Goal: Information Seeking & Learning: Learn about a topic

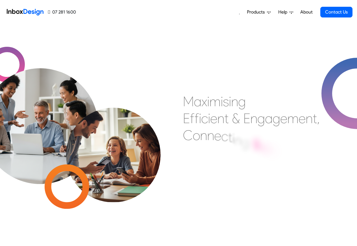
click at [263, 9] on span "Products" at bounding box center [257, 12] width 20 height 7
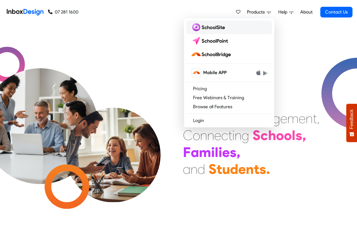
click at [201, 27] on img at bounding box center [209, 27] width 36 height 9
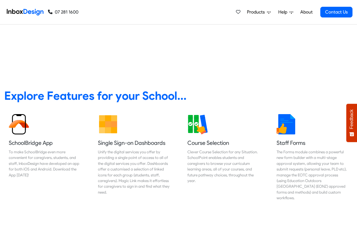
scroll to position [203, 0]
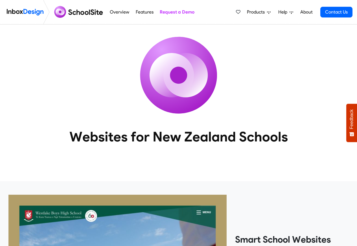
click at [253, 142] on heading "Websites for New Zealand Schools" at bounding box center [179, 136] width 268 height 17
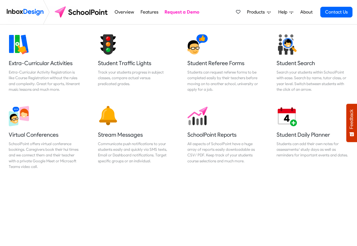
scroll to position [407, 0]
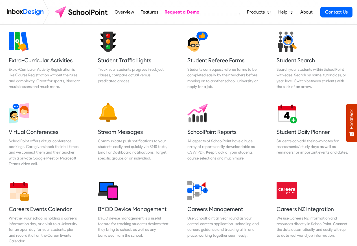
scroll to position [407, 0]
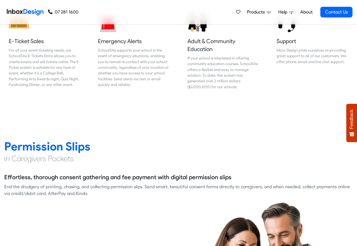
scroll to position [678, 0]
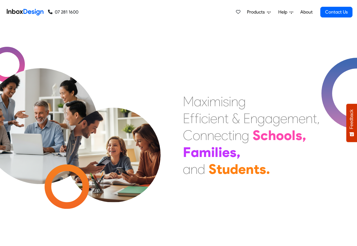
scroll to position [34, 0]
